Goal: Entertainment & Leisure: Consume media (video, audio)

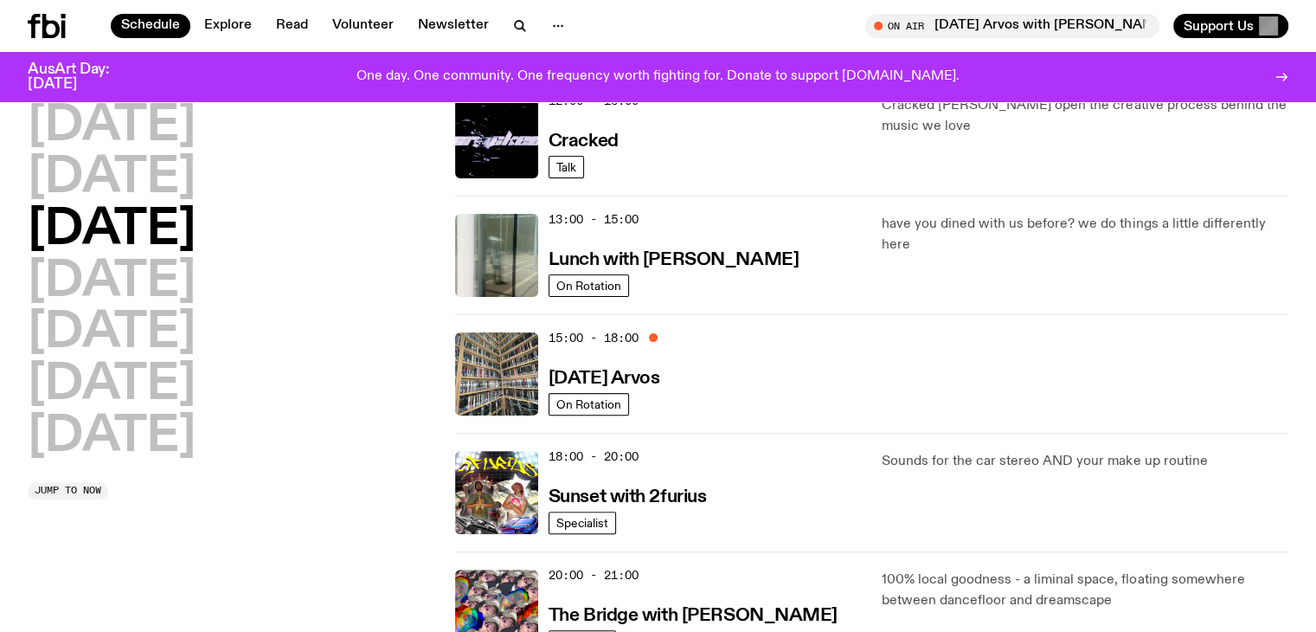
scroll to position [433, 0]
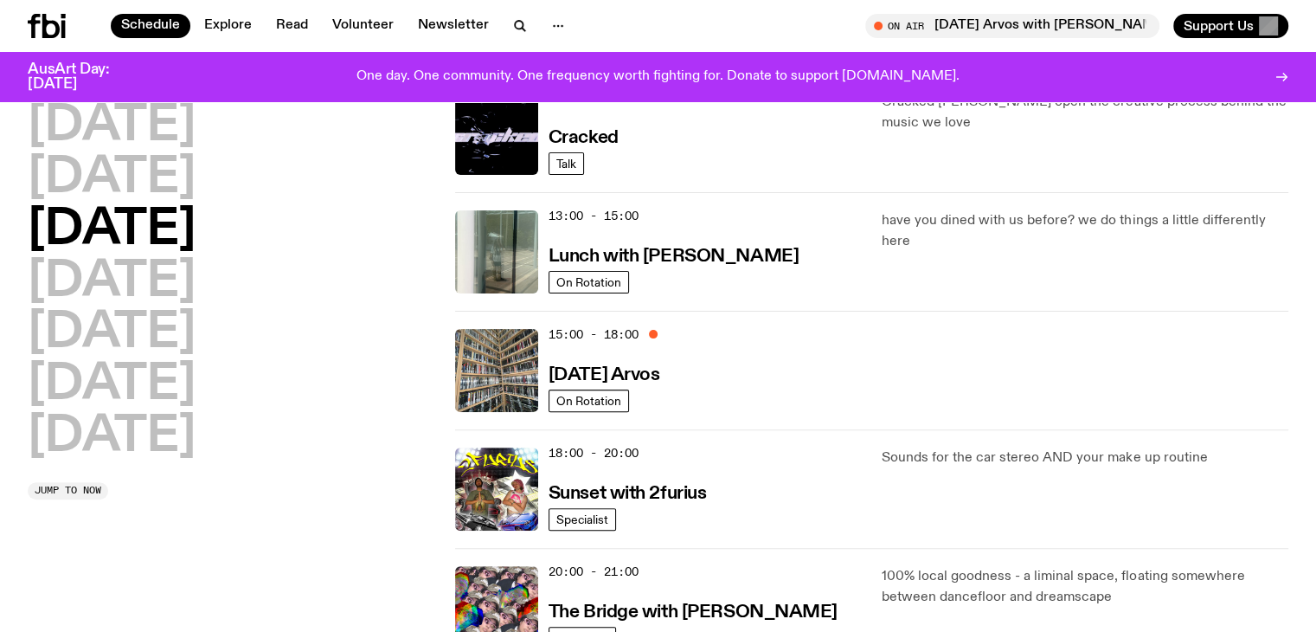
click at [66, 18] on icon at bounding box center [47, 26] width 38 height 24
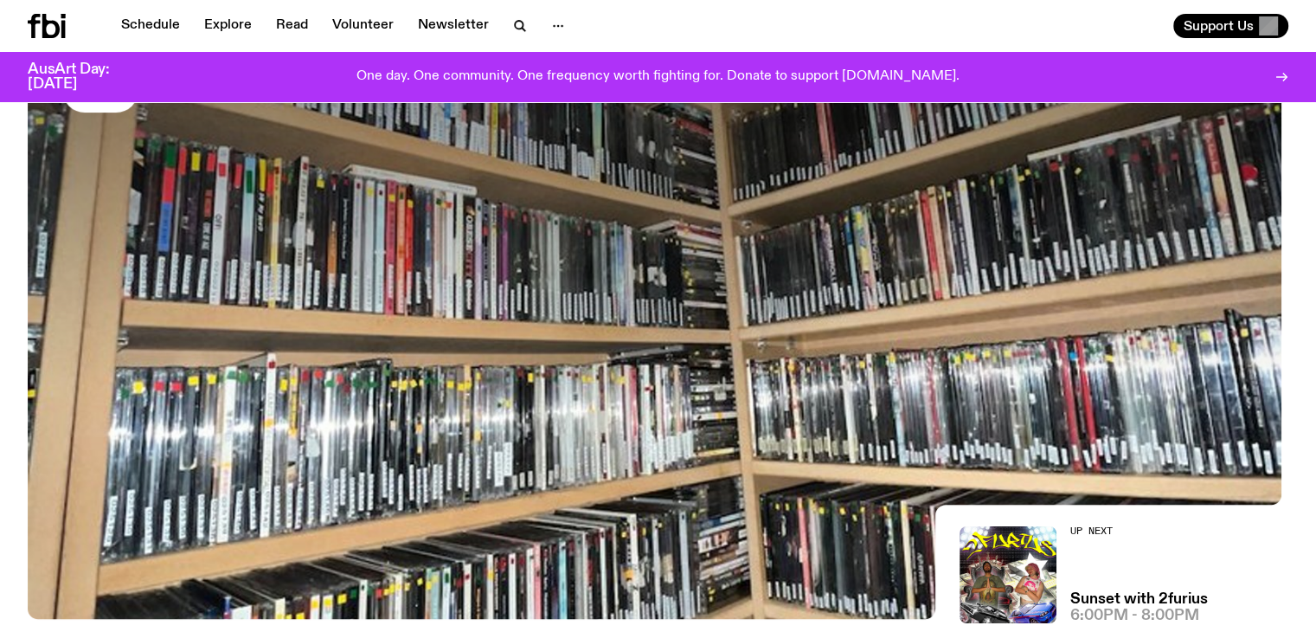
scroll to position [73, 0]
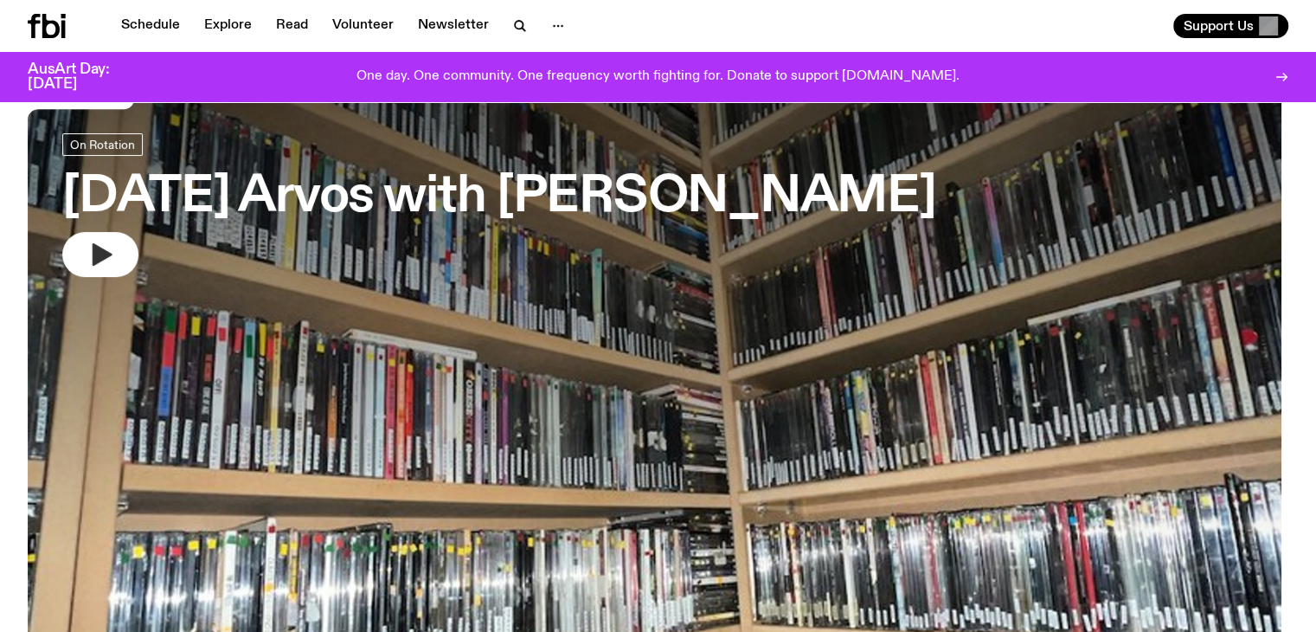
click at [89, 234] on button "button" at bounding box center [100, 254] width 76 height 45
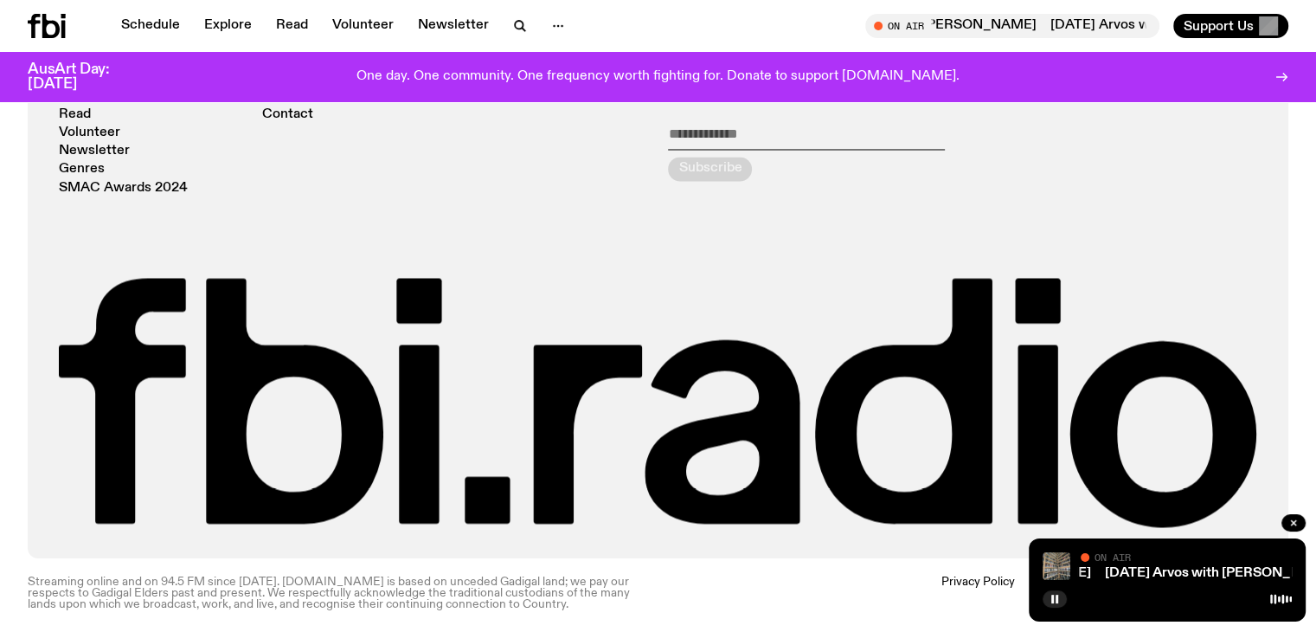
scroll to position [2562, 0]
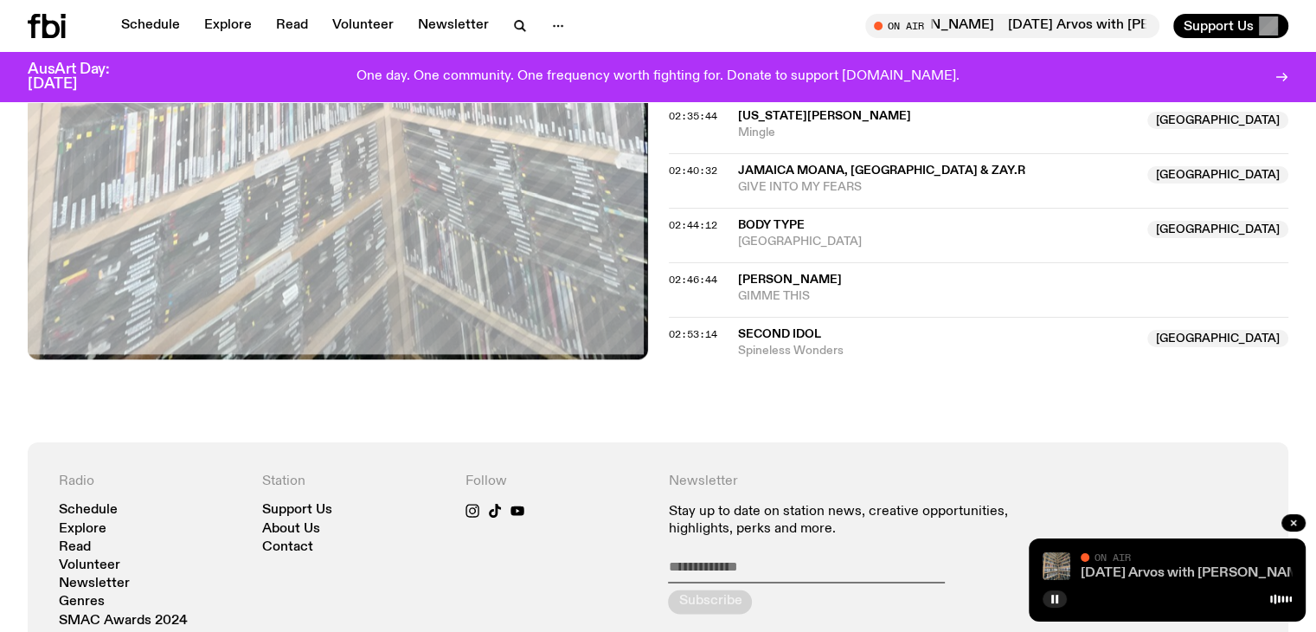
click at [1194, 577] on link "[DATE] Arvos with [PERSON_NAME]" at bounding box center [1197, 573] width 232 height 14
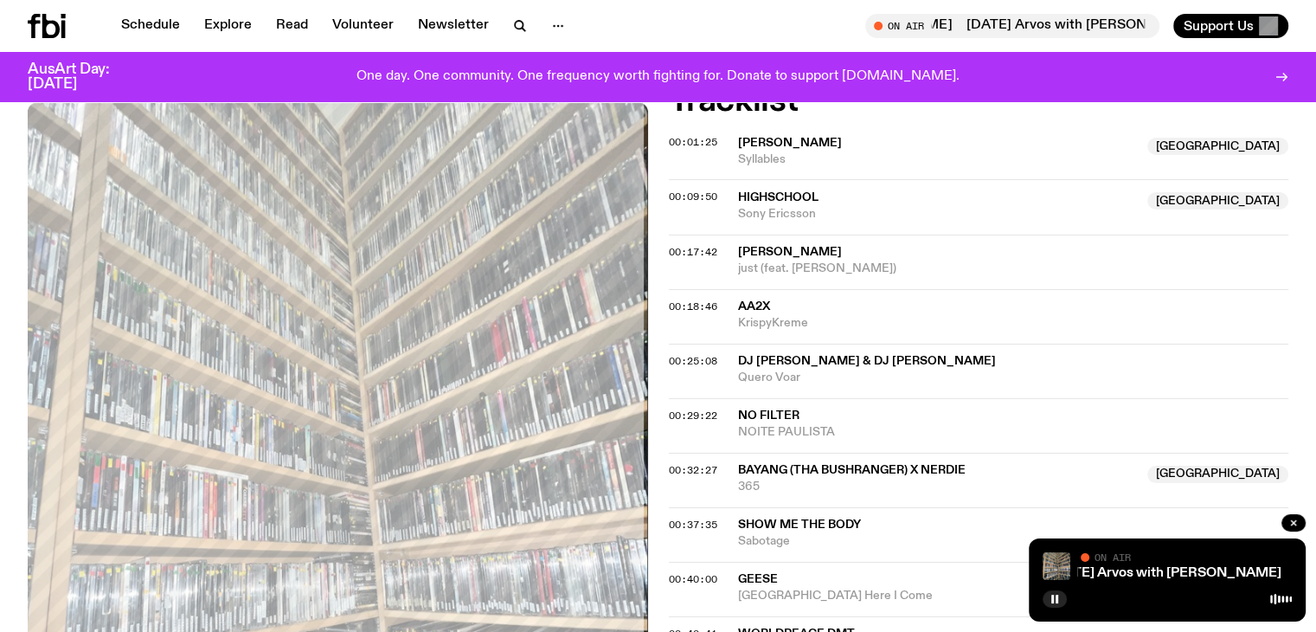
scroll to position [485, 0]
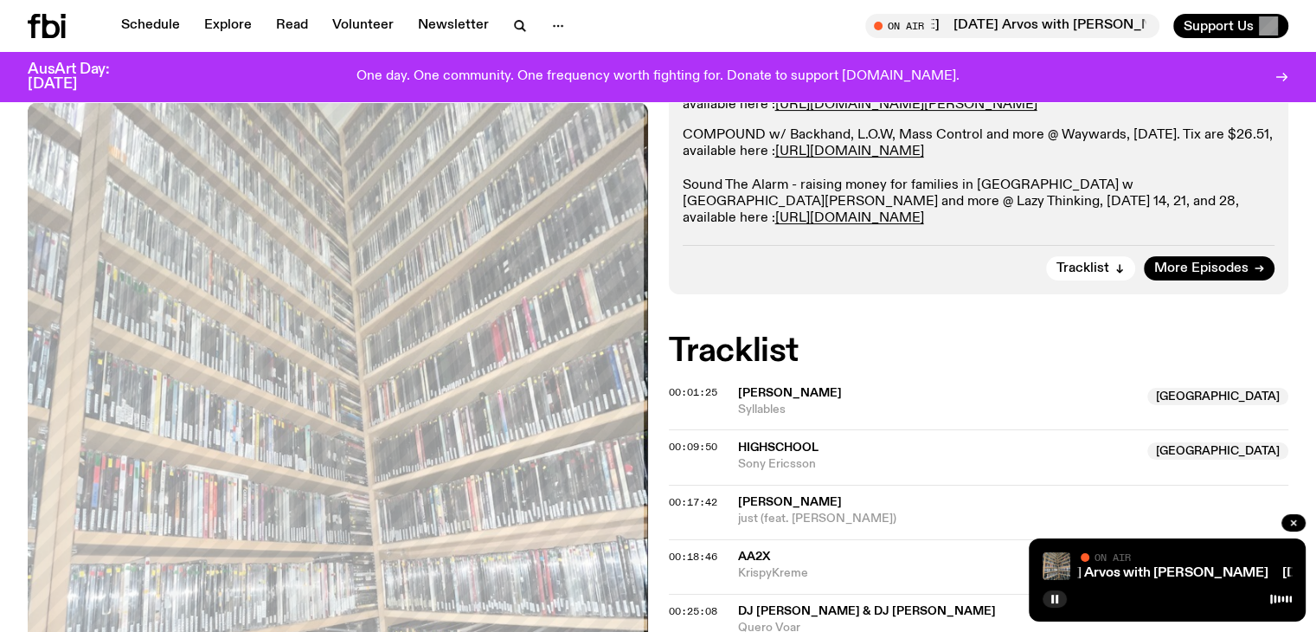
click at [55, 25] on icon at bounding box center [47, 26] width 38 height 24
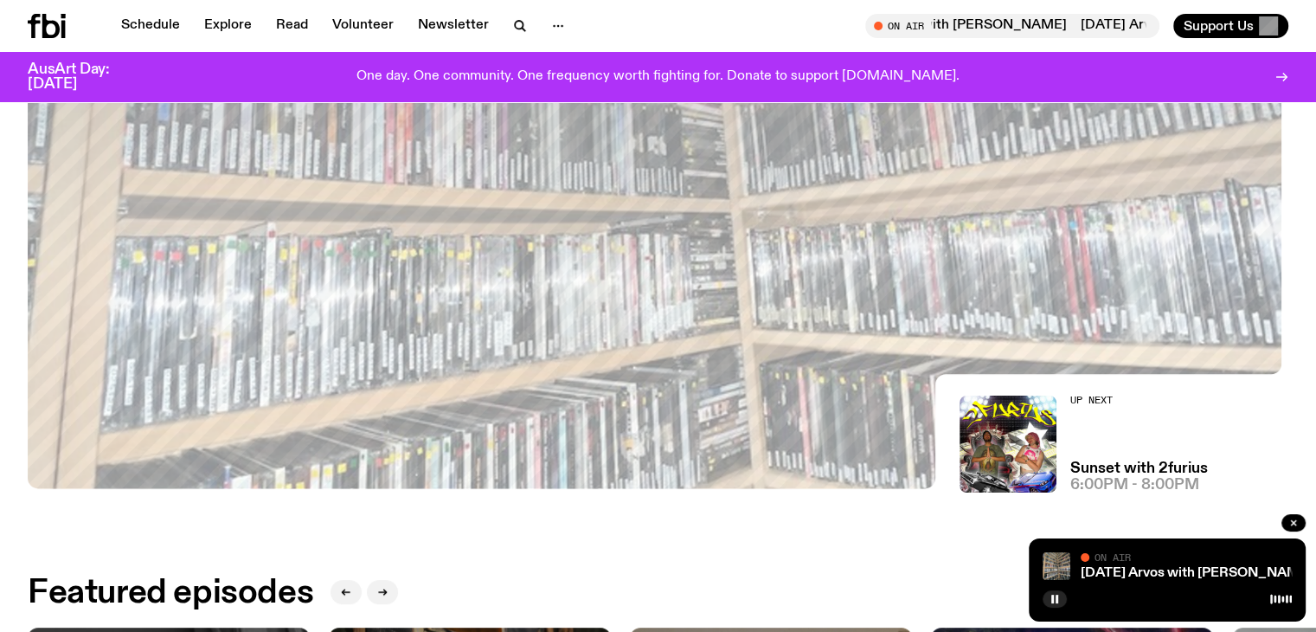
scroll to position [421, 0]
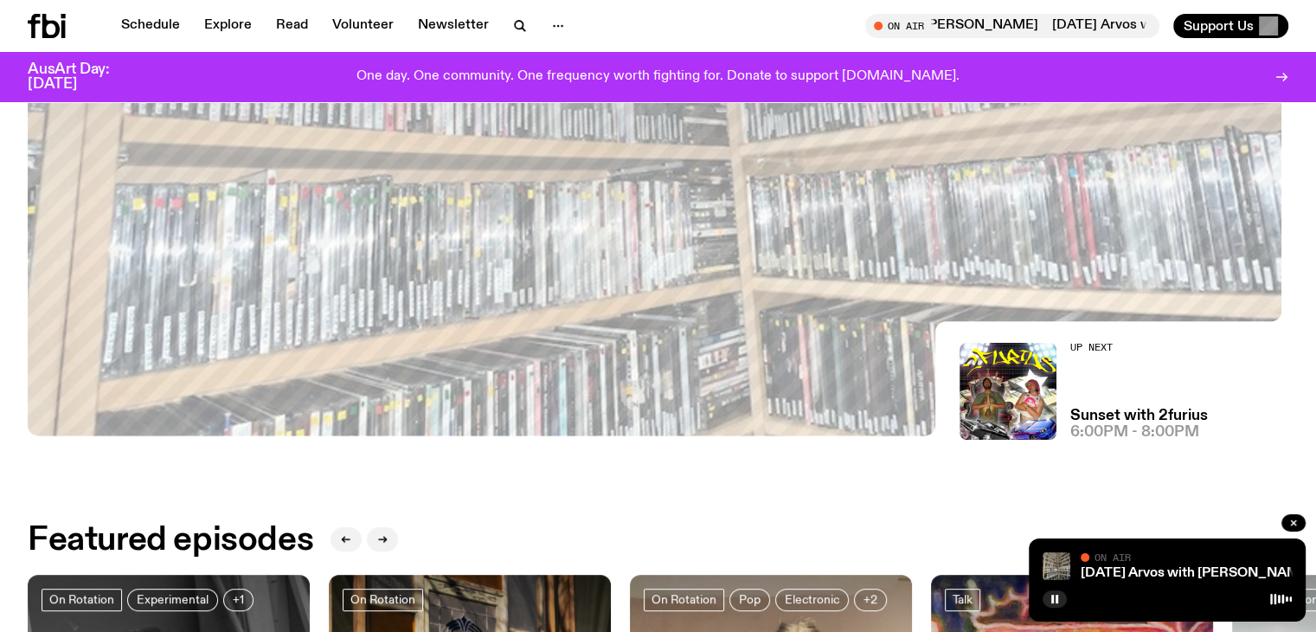
click at [1094, 397] on div "Up Next Sunset with 2furius 6:00pm - 8:00pm" at bounding box center [1139, 391] width 138 height 97
click at [1104, 408] on h3 "Sunset with 2furius" at bounding box center [1139, 415] width 138 height 15
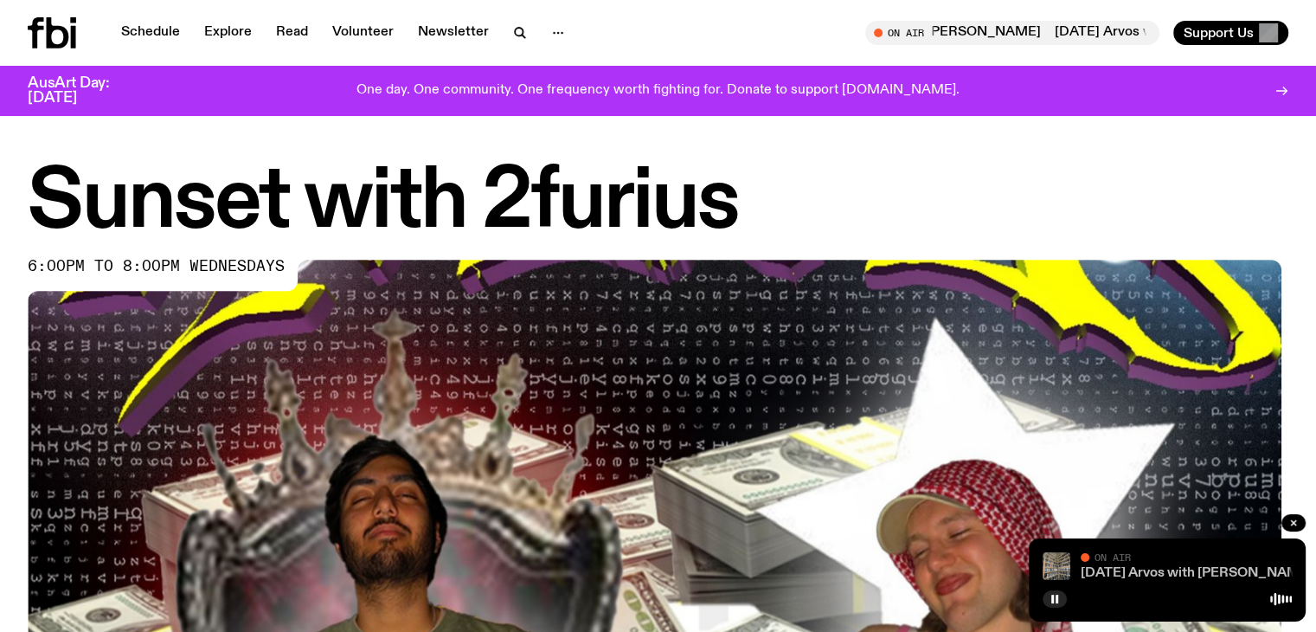
click at [1145, 570] on link "[DATE] Arvos with [PERSON_NAME]" at bounding box center [1197, 573] width 232 height 14
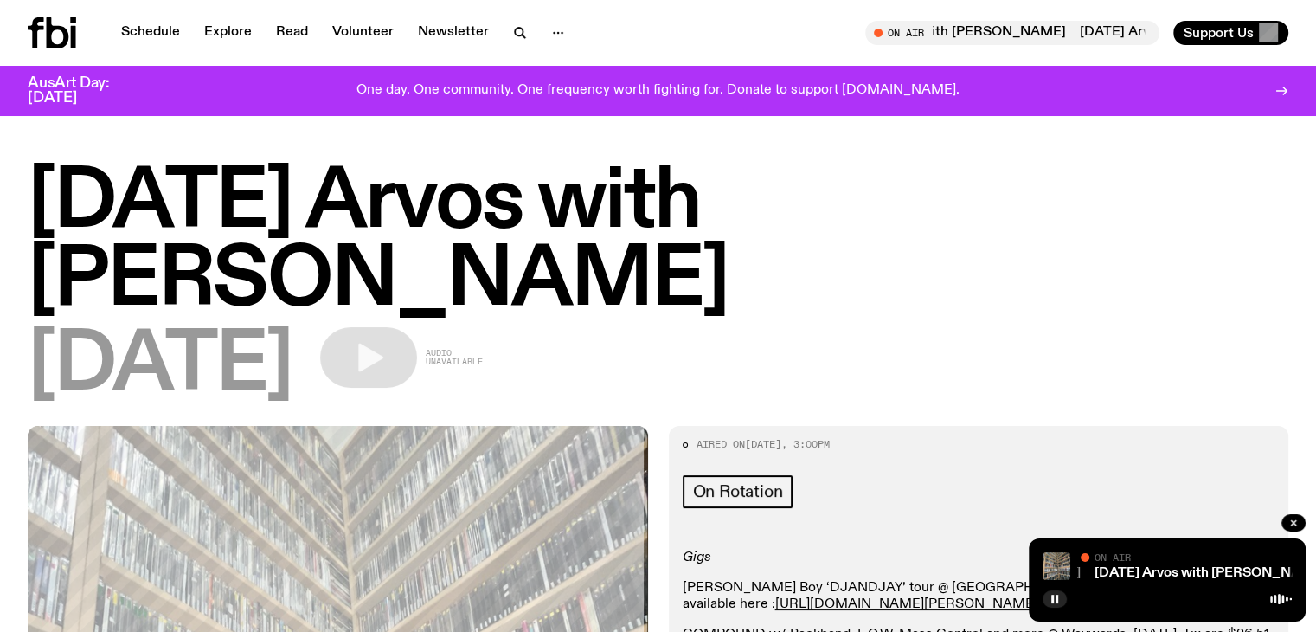
click at [76, 32] on icon at bounding box center [73, 37] width 5 height 22
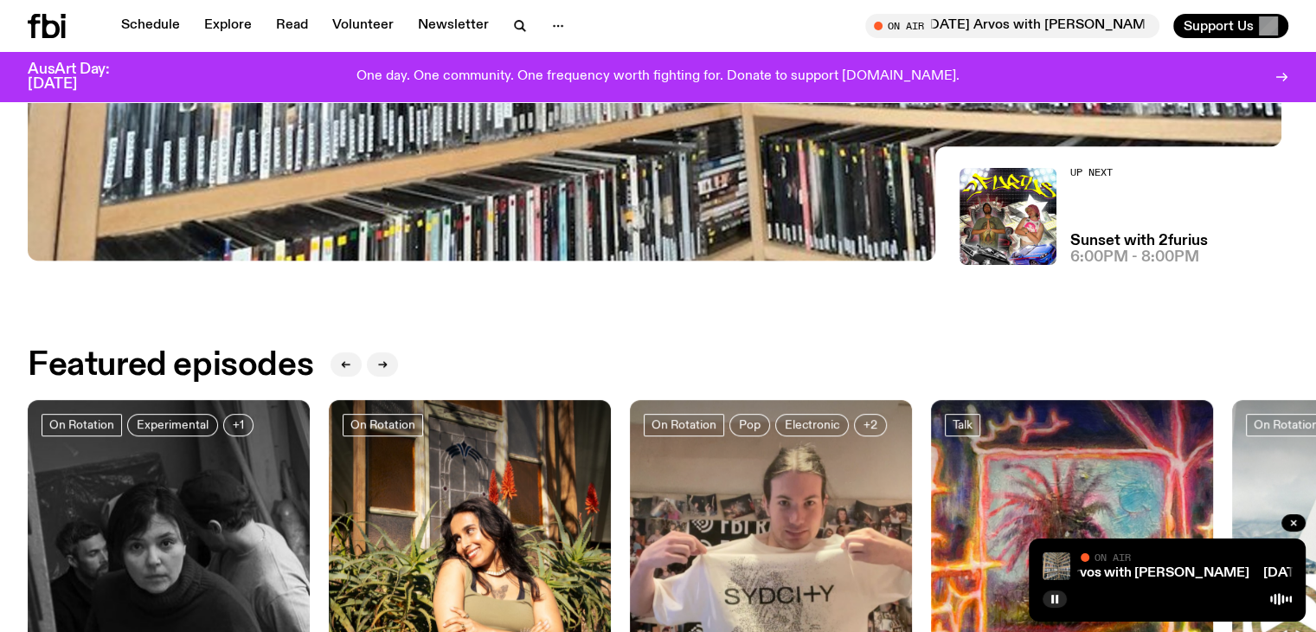
scroll to position [163, 0]
